Goal: Navigation & Orientation: Find specific page/section

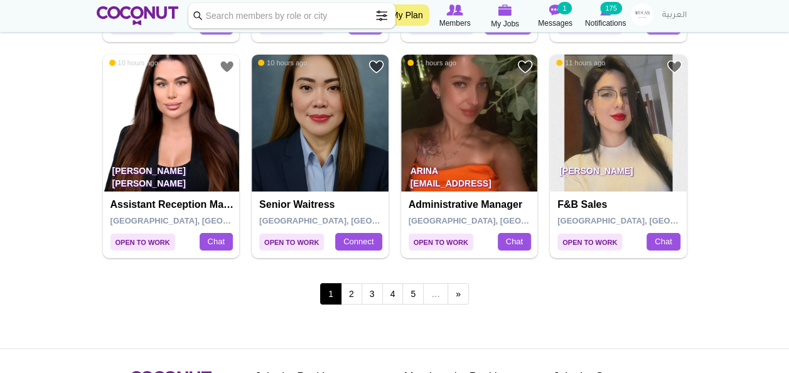
scroll to position [2145, 0]
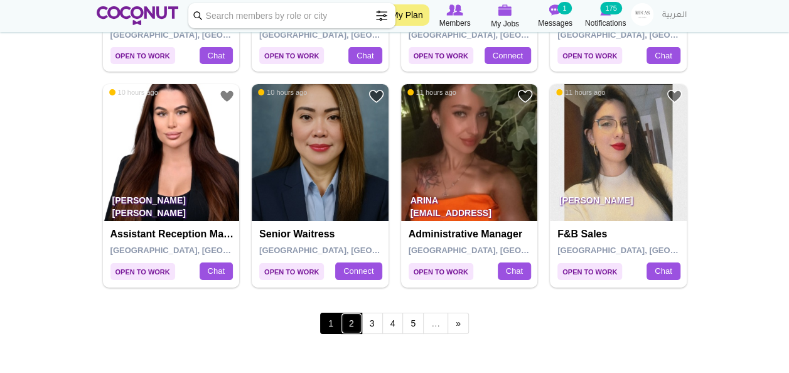
click at [357, 316] on link "2" at bounding box center [351, 322] width 21 height 21
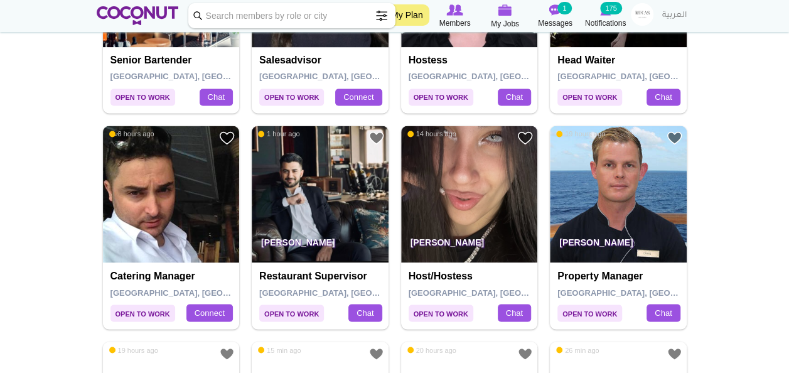
scroll to position [1030, 0]
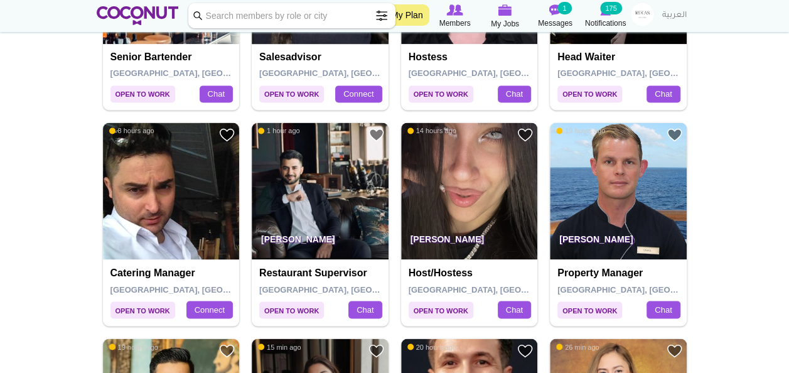
click at [429, 195] on img at bounding box center [469, 190] width 137 height 137
